Goal: Transaction & Acquisition: Purchase product/service

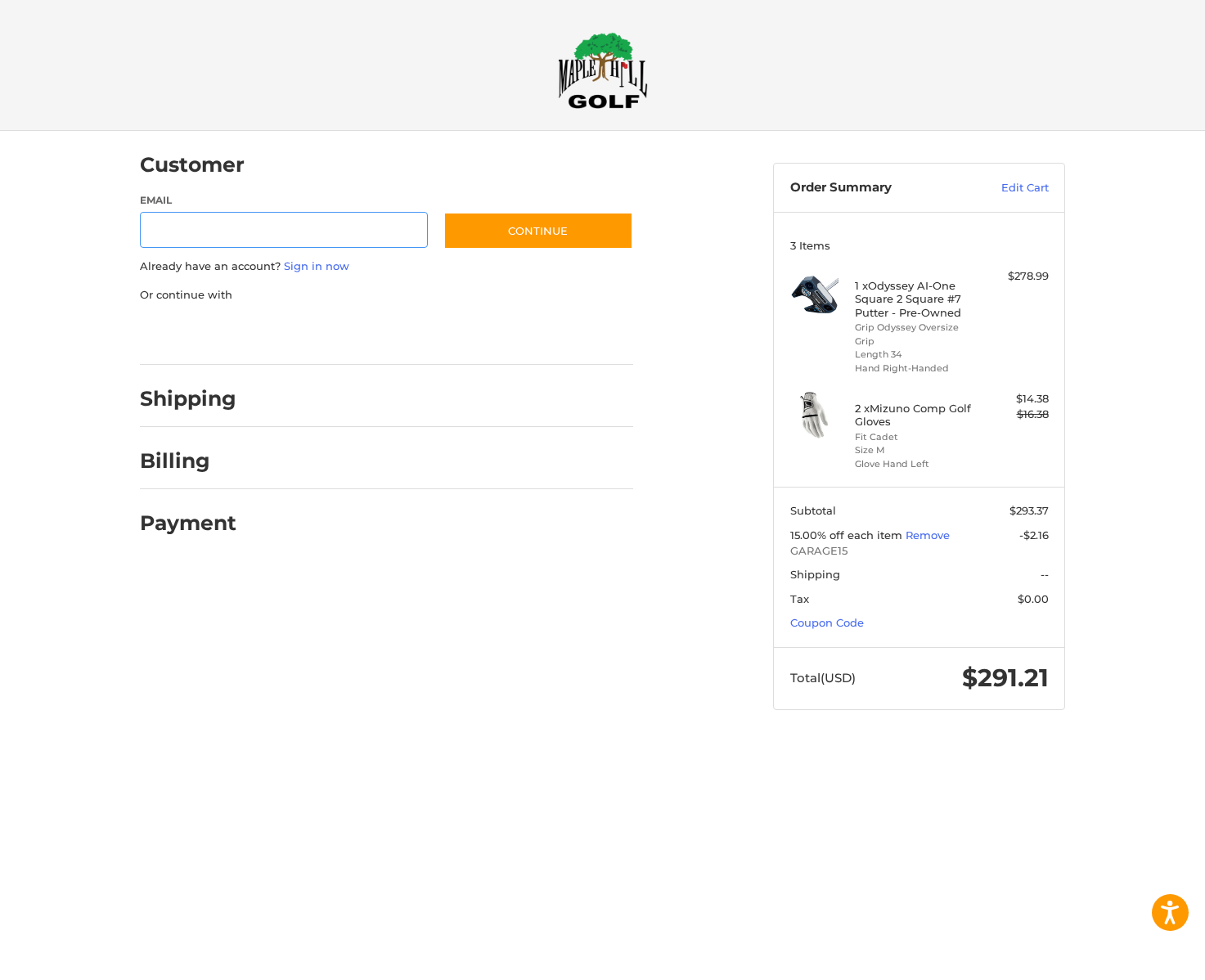
click at [0, 742] on div at bounding box center [0, 742] width 0 height 0
